Goal: Use online tool/utility

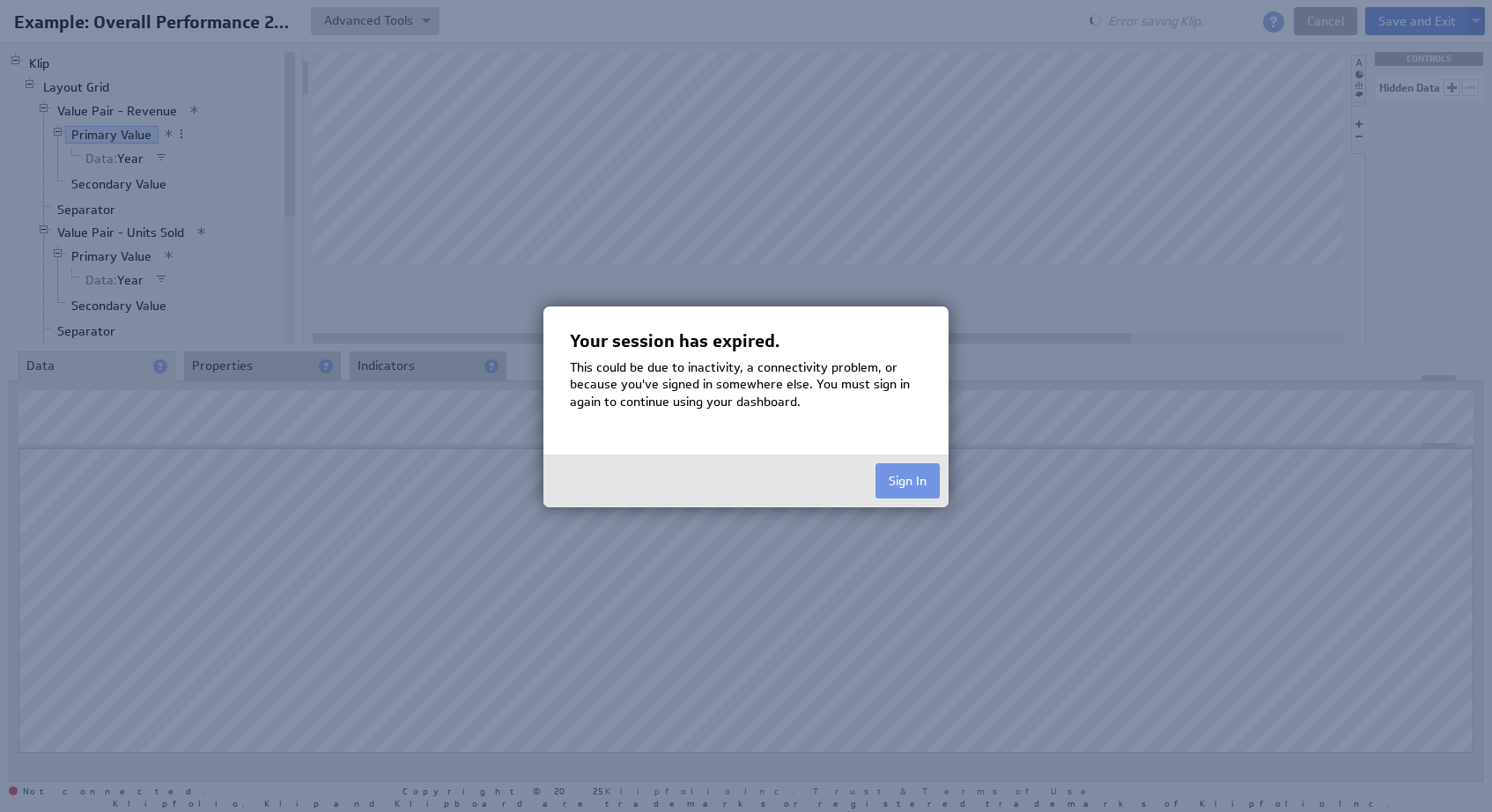
click at [273, 551] on div at bounding box center [746, 406] width 1492 height 812
click at [667, 239] on div at bounding box center [746, 406] width 1492 height 812
